Goal: Task Accomplishment & Management: Use online tool/utility

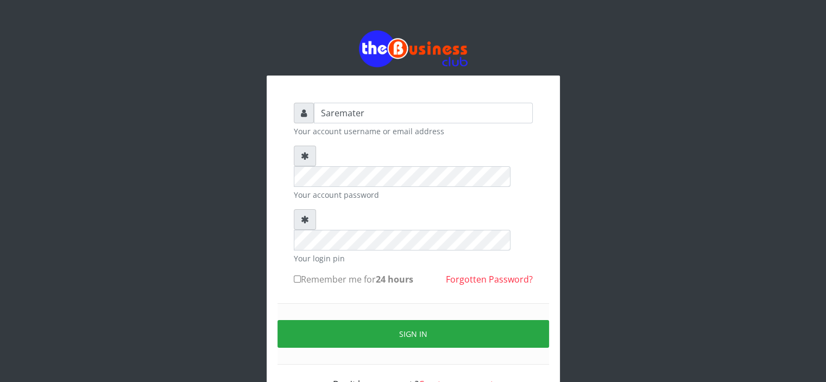
type input "Saremater"
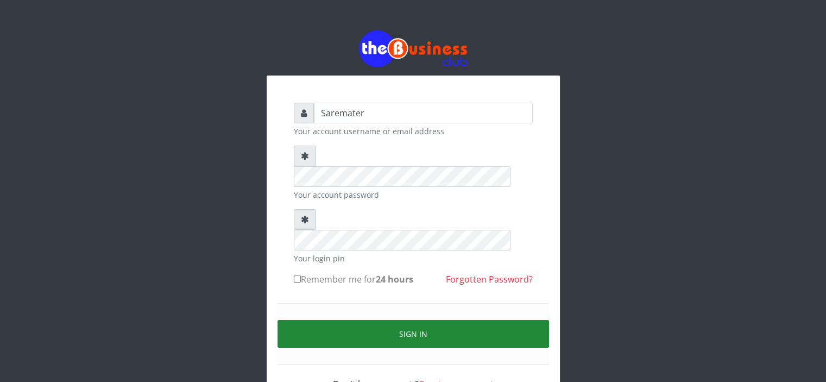
click at [420, 320] on button "Sign in" at bounding box center [414, 334] width 272 height 28
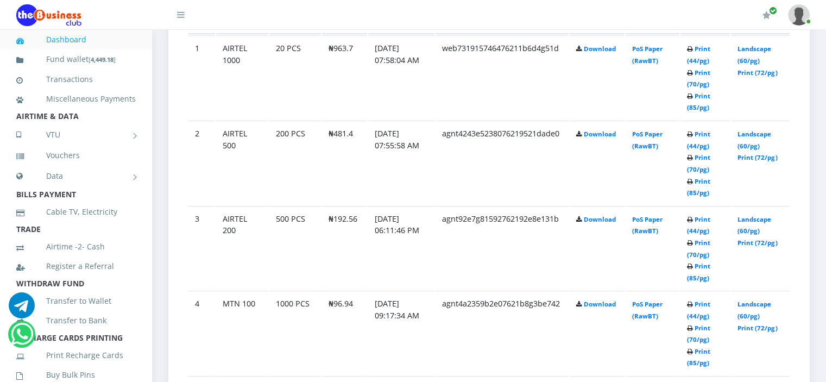
scroll to position [648, 0]
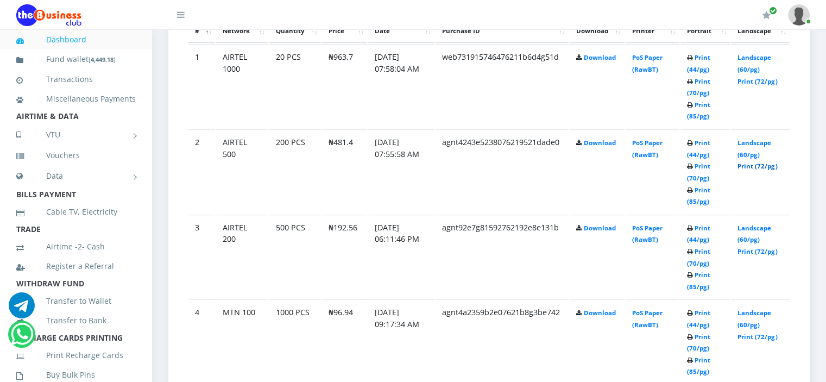
click at [750, 165] on link "Print (72/pg)" at bounding box center [758, 166] width 40 height 8
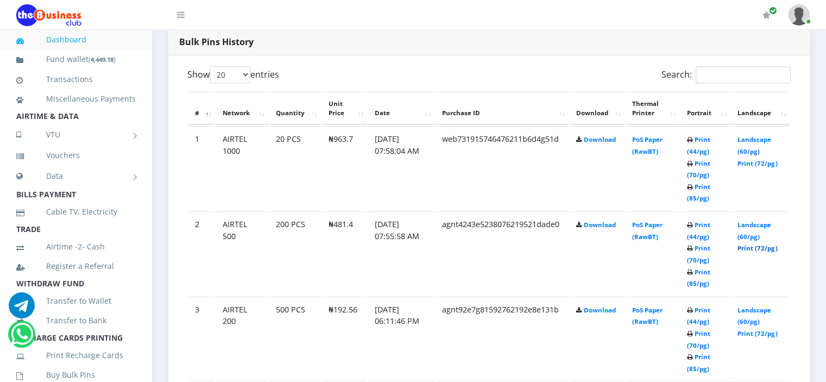
scroll to position [561, 0]
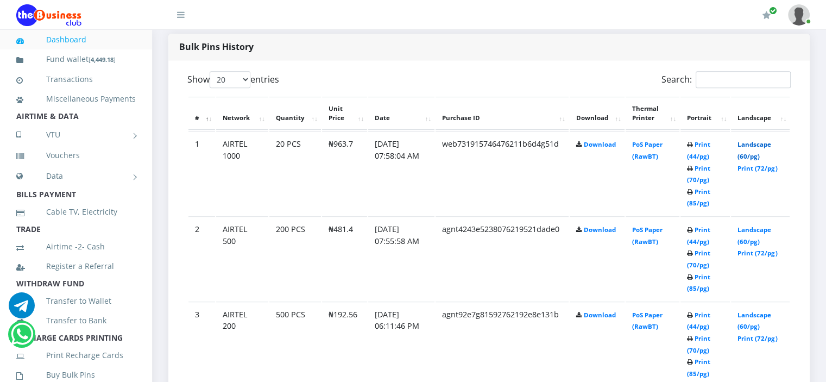
click at [743, 143] on link "Landscape (60/pg)" at bounding box center [755, 150] width 34 height 20
